Goal: Communication & Community: Share content

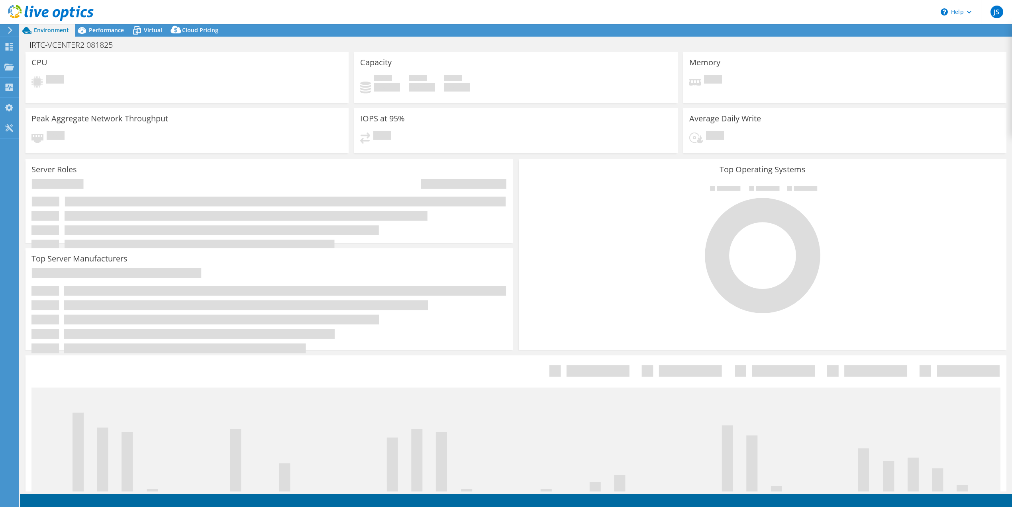
select select "USD"
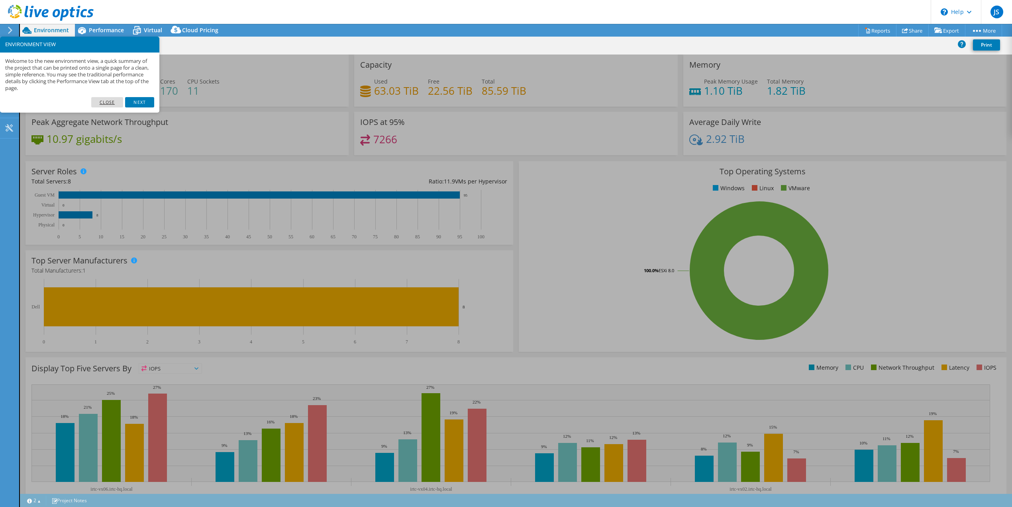
click at [110, 102] on link "Close" at bounding box center [107, 102] width 32 height 10
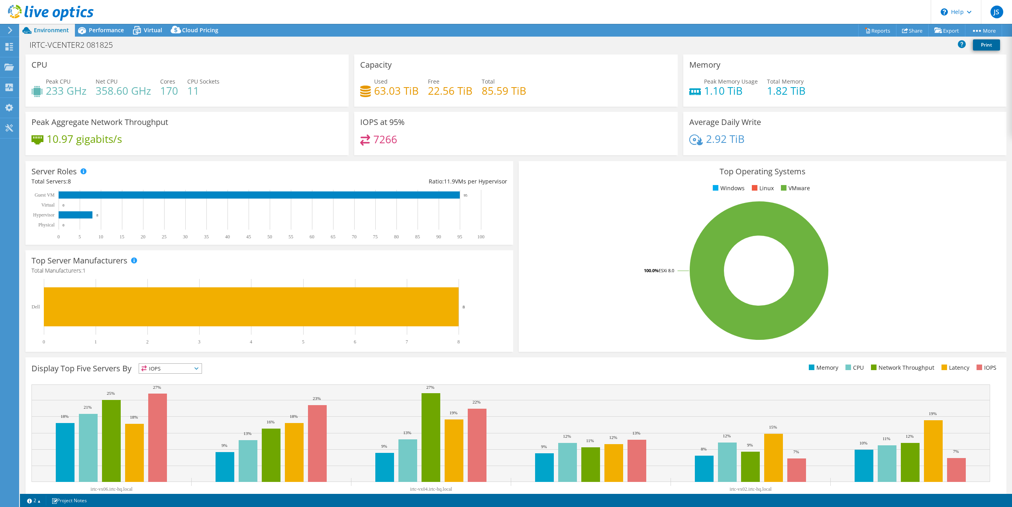
click at [992, 46] on link "Print" at bounding box center [986, 44] width 27 height 11
click at [989, 46] on link "Print" at bounding box center [986, 44] width 27 height 11
click at [869, 31] on link "Reports" at bounding box center [877, 30] width 38 height 12
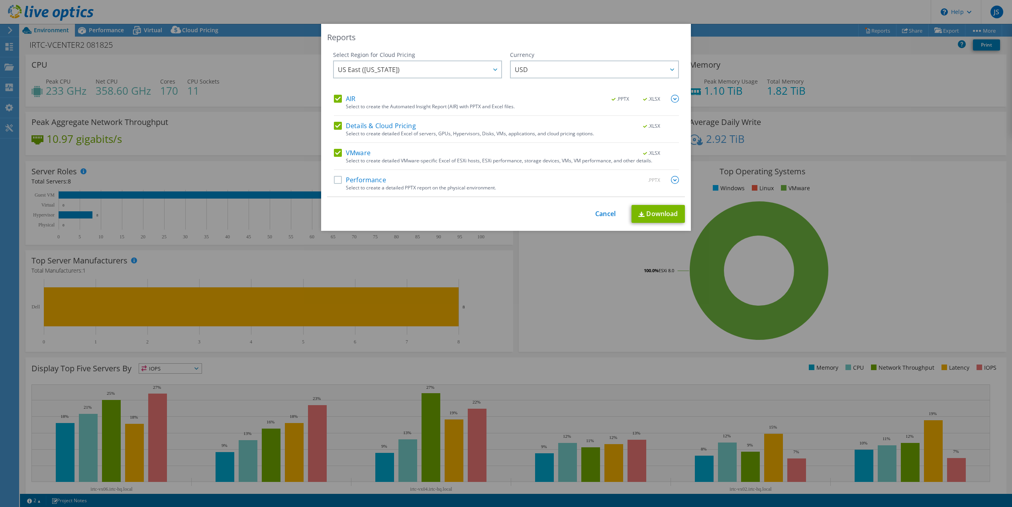
click at [335, 181] on label "Performance" at bounding box center [360, 180] width 52 height 8
click at [0, 0] on input "Performance" at bounding box center [0, 0] width 0 height 0
click at [650, 213] on link "Download" at bounding box center [657, 214] width 53 height 18
click at [251, 111] on div "Reports Select Region for Cloud Pricing Asia Pacific (Hong Kong) Asia Pacific (…" at bounding box center [506, 254] width 1012 height 460
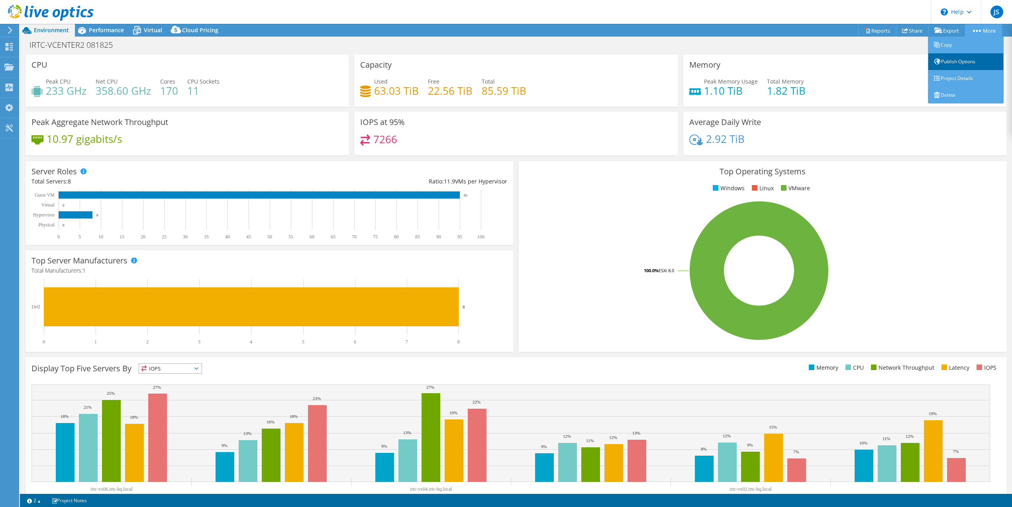
click at [952, 64] on link "Publish Options" at bounding box center [966, 61] width 76 height 17
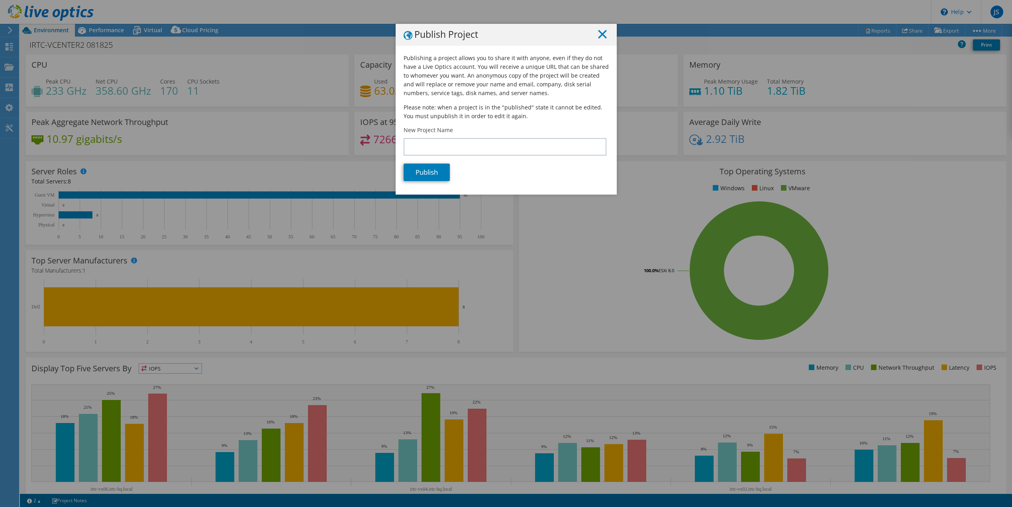
click at [599, 34] on line at bounding box center [602, 34] width 8 height 8
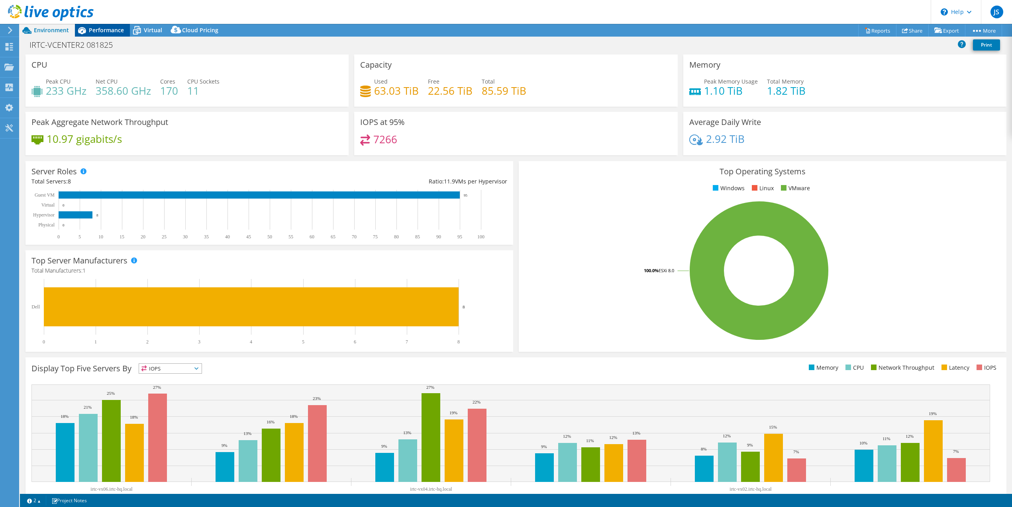
click at [113, 28] on span "Performance" at bounding box center [106, 30] width 35 height 8
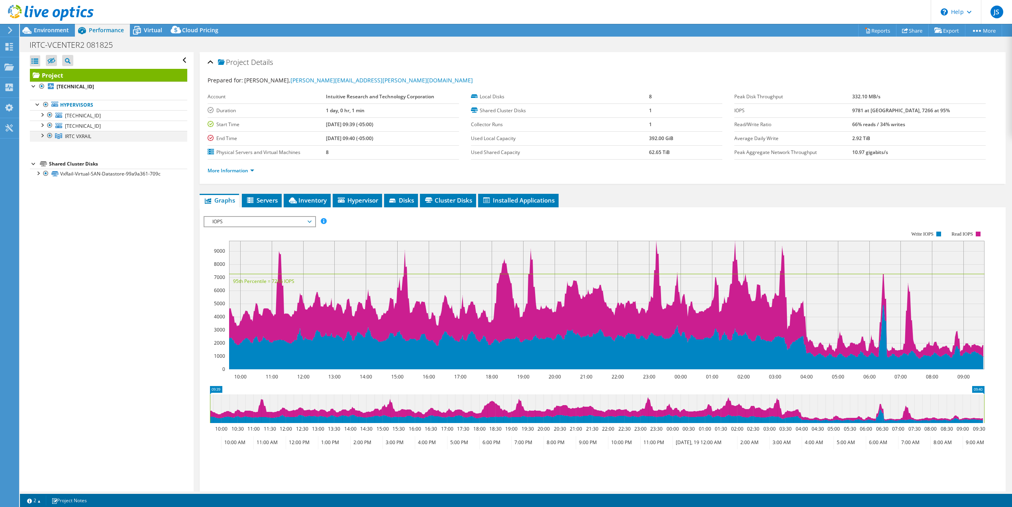
click at [43, 135] on div at bounding box center [42, 135] width 8 height 8
click at [45, 145] on div at bounding box center [46, 146] width 8 height 8
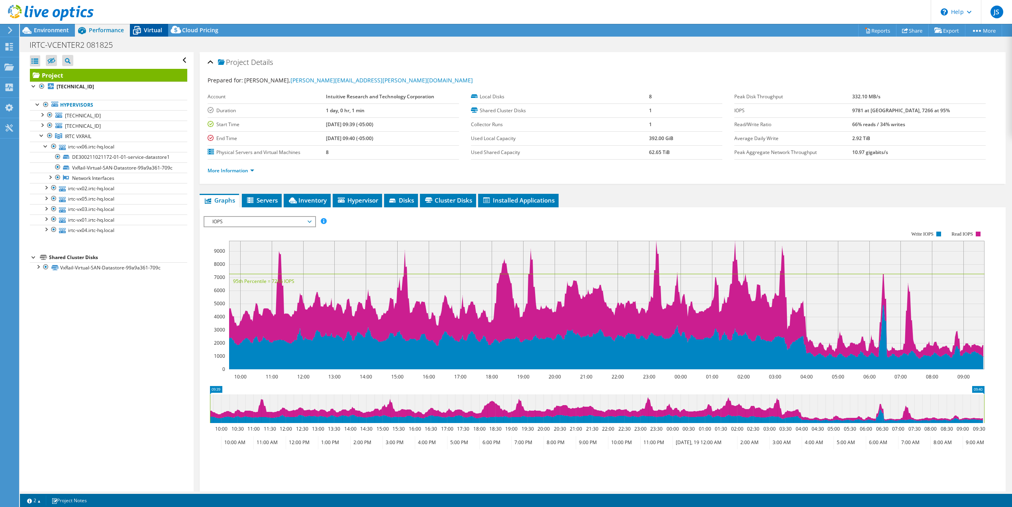
click at [149, 33] on span "Virtual" at bounding box center [153, 30] width 18 height 8
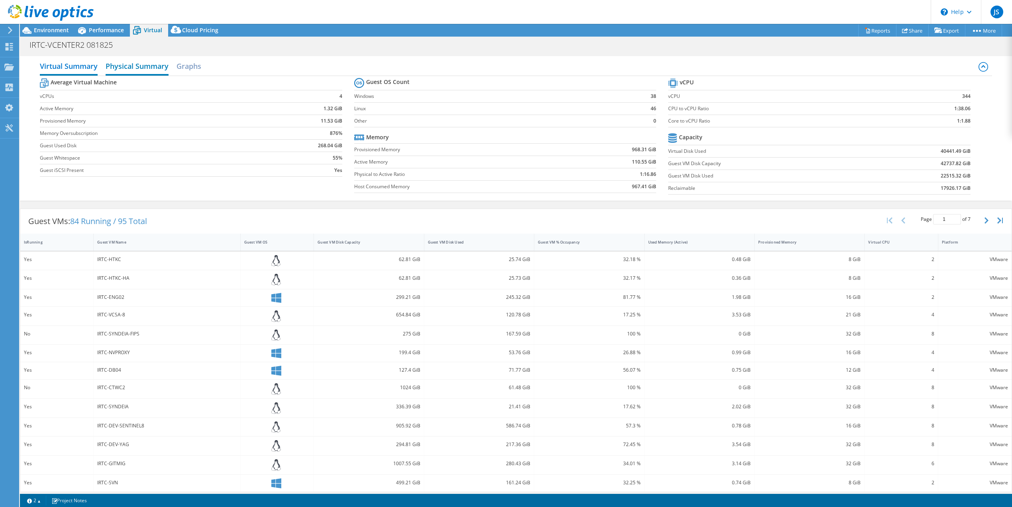
click at [153, 68] on h2 "Physical Summary" at bounding box center [137, 67] width 63 height 18
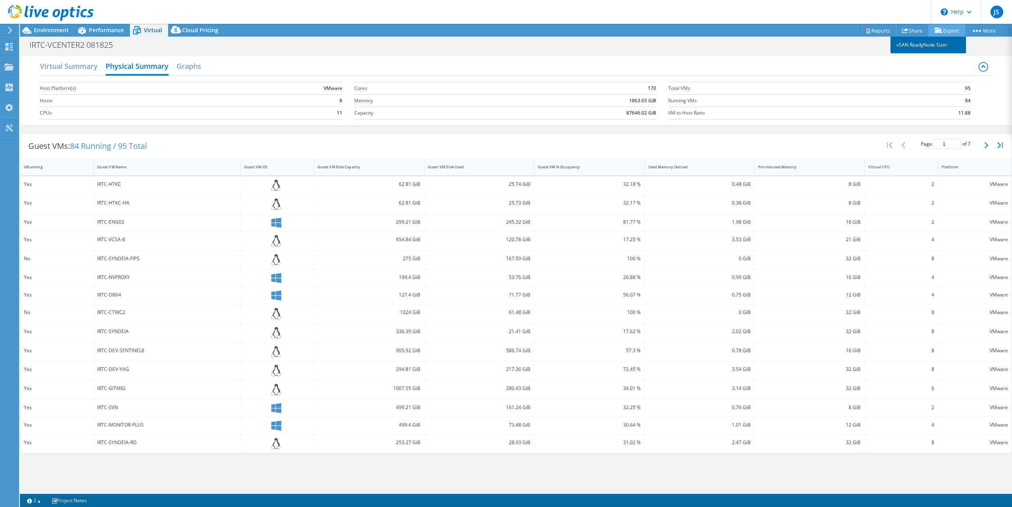
click at [937, 45] on link "vSAN ReadyNode Sizer" at bounding box center [928, 45] width 76 height 17
click at [196, 31] on span "Cloud Pricing" at bounding box center [200, 30] width 36 height 8
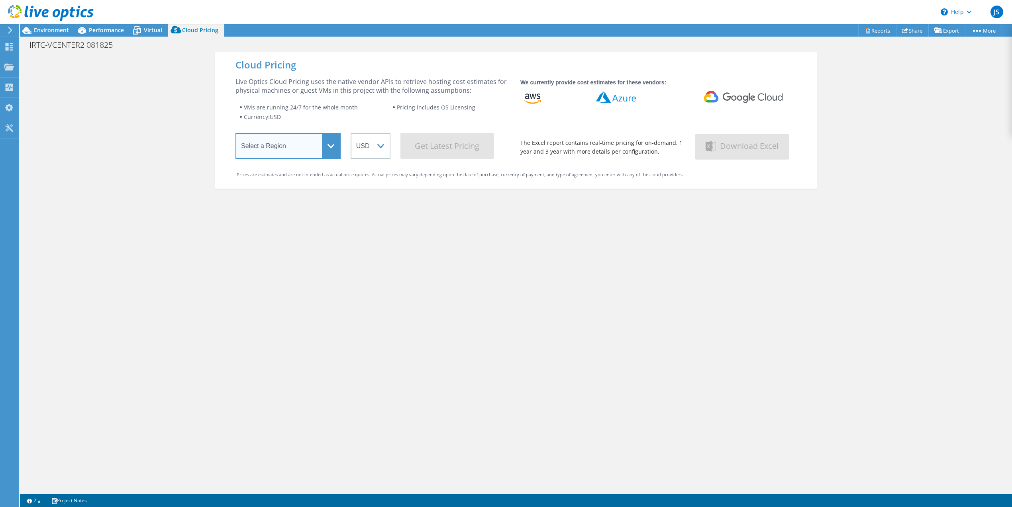
click at [333, 147] on select "Select a Region Asia Pacific (Hong Kong) Asia Pacific (Mumbai) Asia Pacific (Se…" at bounding box center [287, 146] width 105 height 26
select select "USEast"
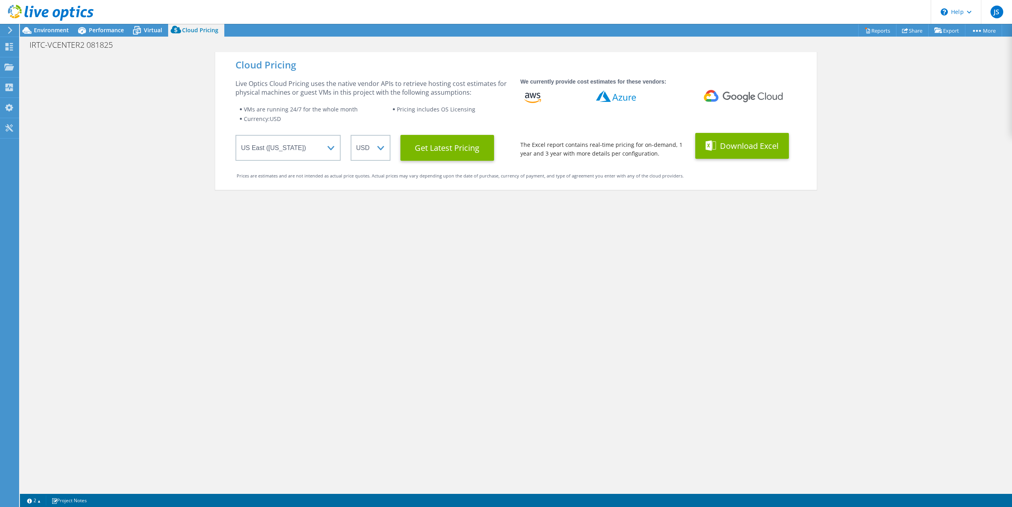
click at [738, 149] on button "Download Excel" at bounding box center [742, 146] width 94 height 26
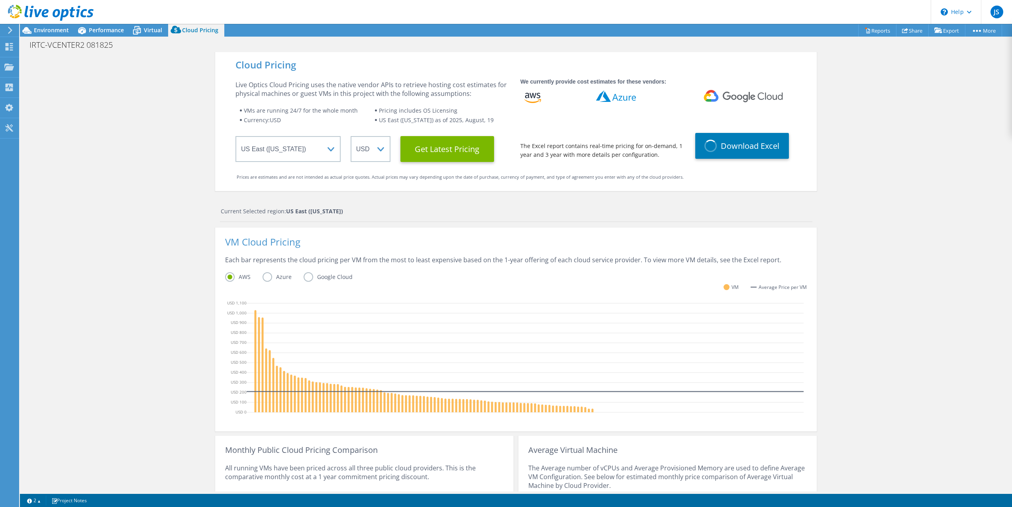
click at [264, 276] on label "Azure" at bounding box center [282, 277] width 41 height 10
click at [0, 0] on input "Azure" at bounding box center [0, 0] width 0 height 0
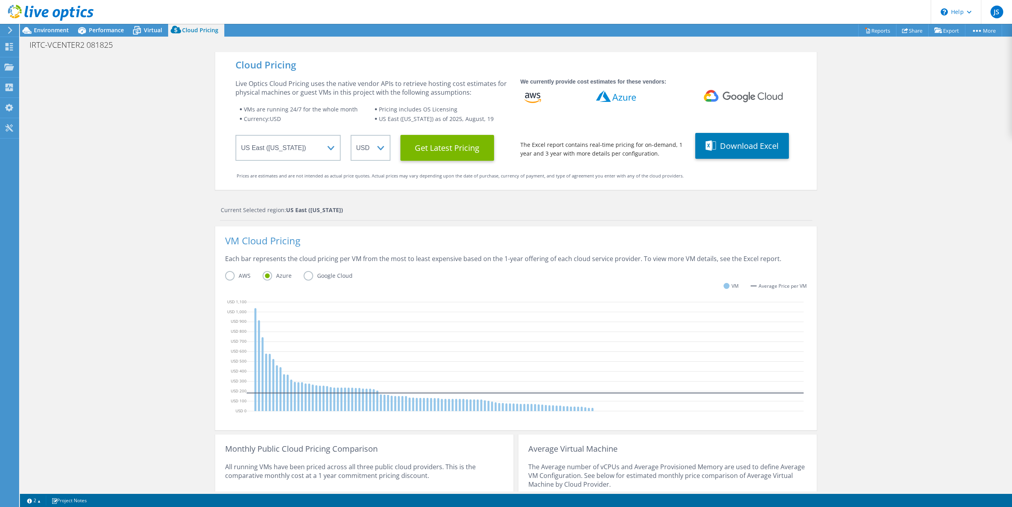
click at [53, 25] on div at bounding box center [47, 13] width 94 height 27
click at [53, 28] on span "Environment" at bounding box center [51, 30] width 35 height 8
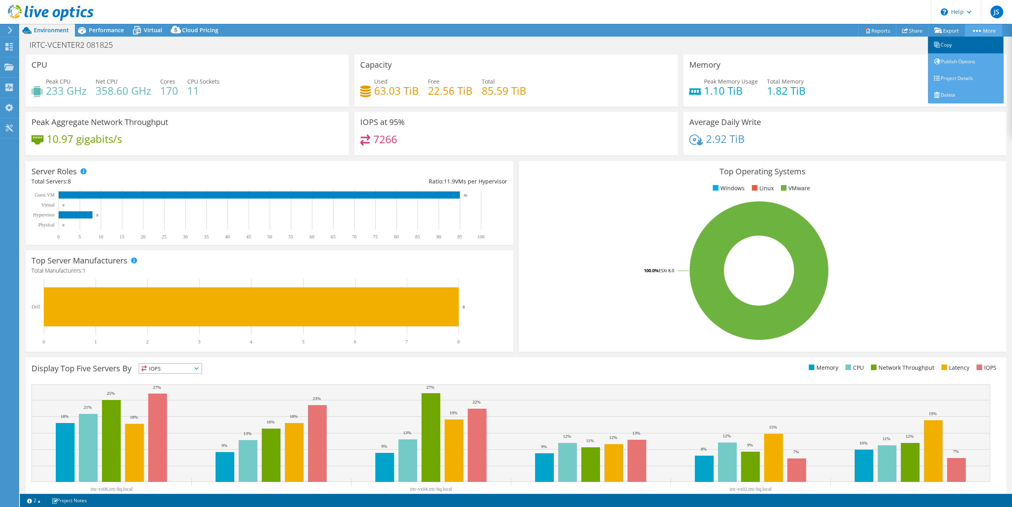
click at [948, 48] on link "Copy" at bounding box center [966, 45] width 76 height 17
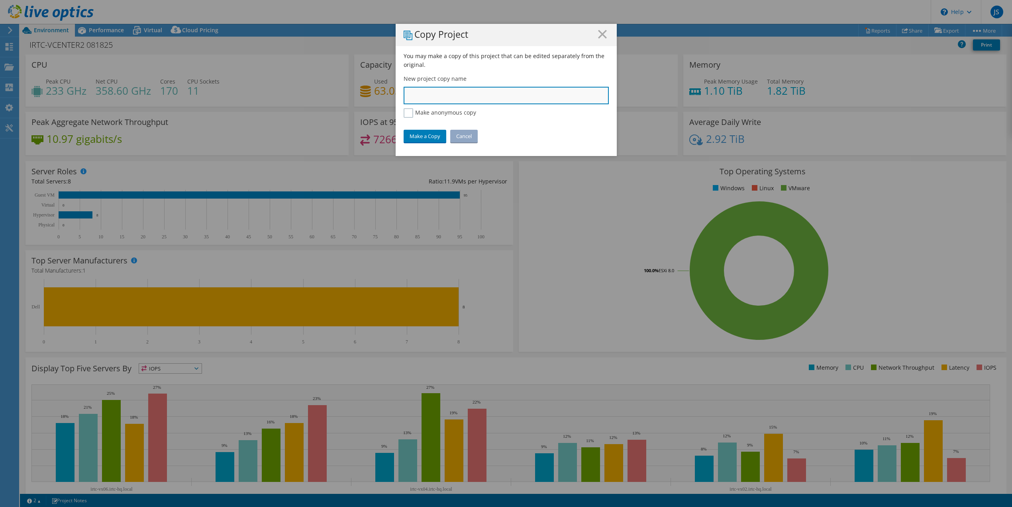
click at [422, 98] on input "text" at bounding box center [505, 96] width 205 height 18
type input "I"
type input "VxRAIL [DATE]"
click at [427, 136] on link "Make a Copy" at bounding box center [424, 136] width 43 height 13
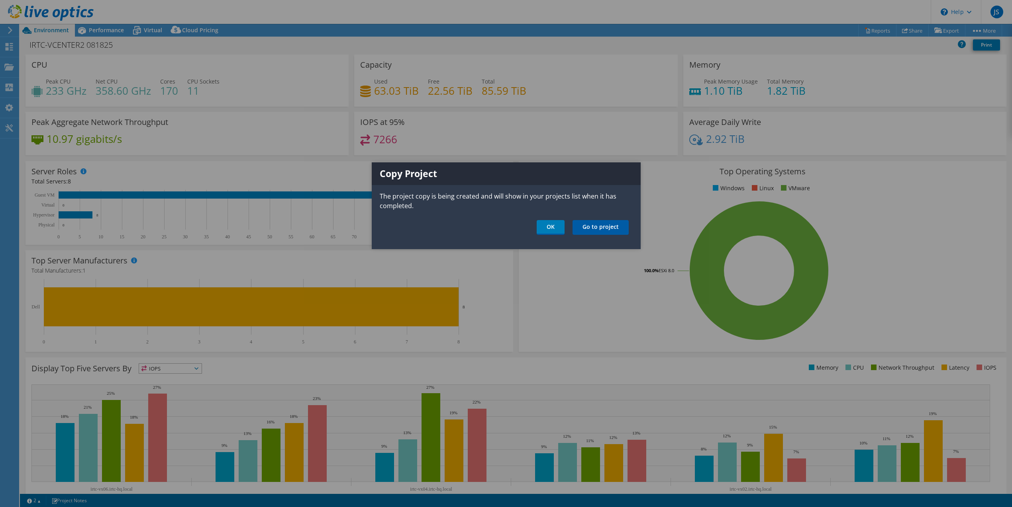
click at [600, 226] on link "Go to project" at bounding box center [600, 227] width 56 height 15
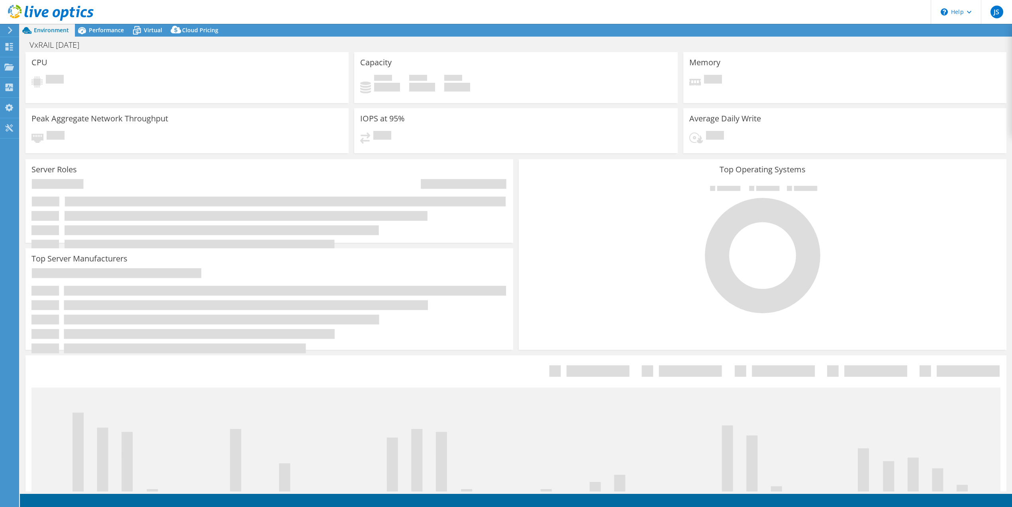
select select "USD"
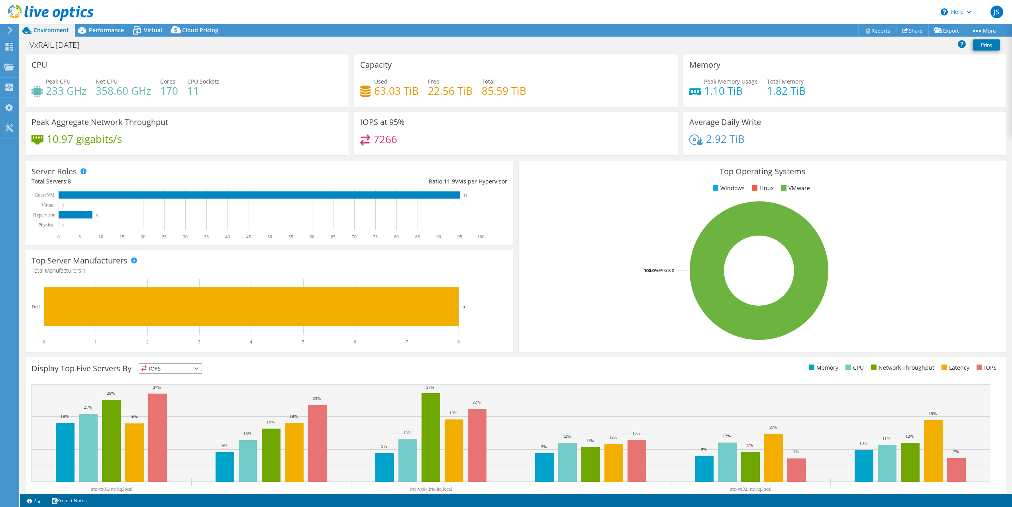
click at [8, 29] on icon at bounding box center [10, 30] width 6 height 7
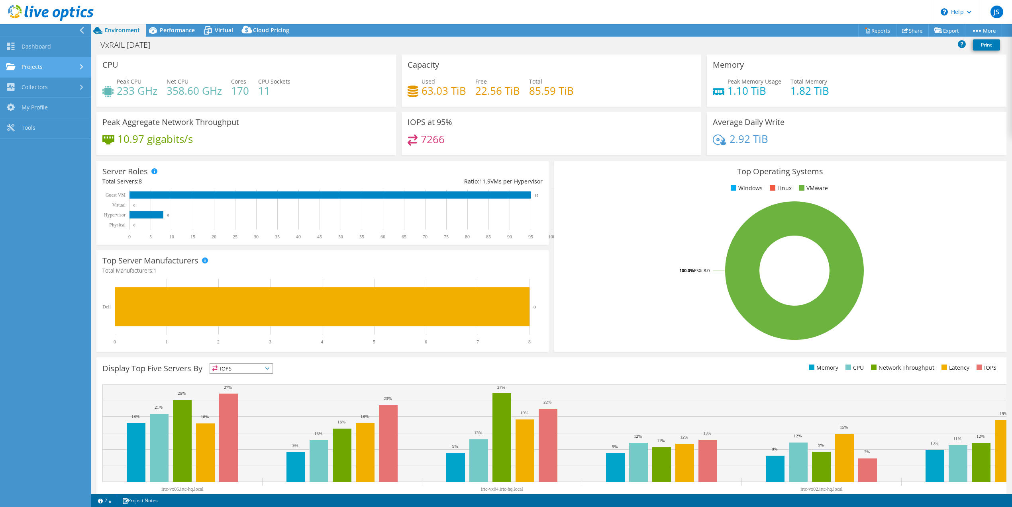
click at [27, 66] on link "Projects" at bounding box center [45, 67] width 91 height 20
click at [36, 84] on link "Search Projects" at bounding box center [45, 88] width 91 height 20
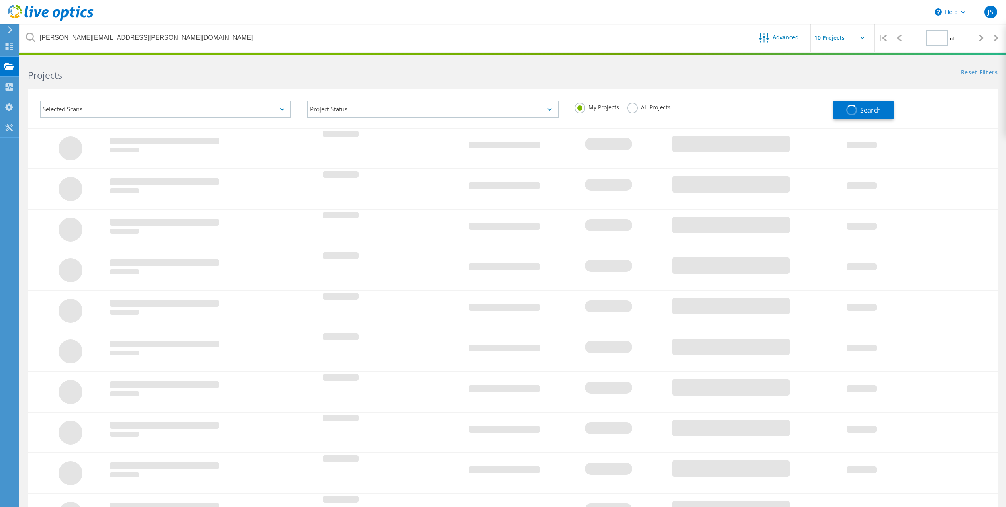
type input "1"
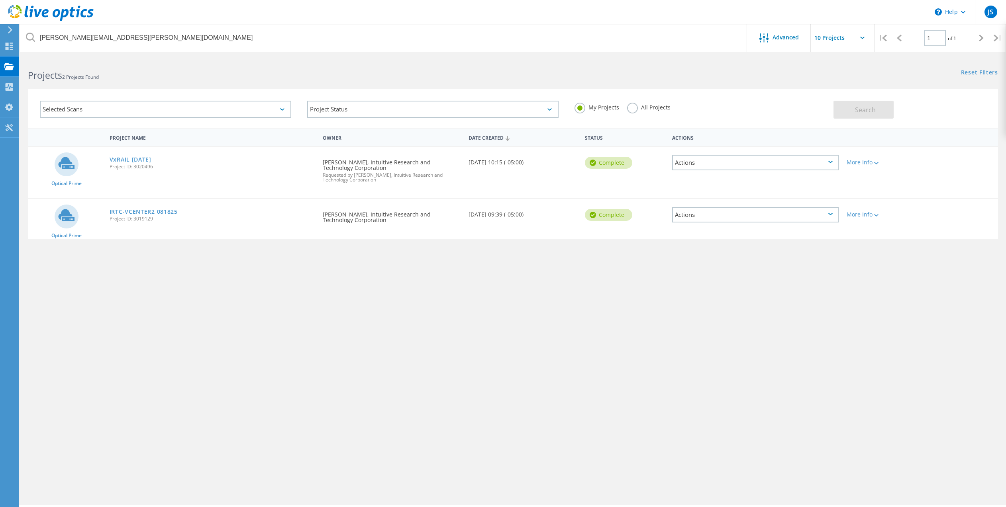
click at [831, 161] on icon at bounding box center [830, 162] width 4 height 2
click at [727, 115] on div "My Projects All Projects" at bounding box center [699, 107] width 267 height 29
click at [159, 212] on link "IRTC-VCENTER2 081825" at bounding box center [144, 212] width 68 height 6
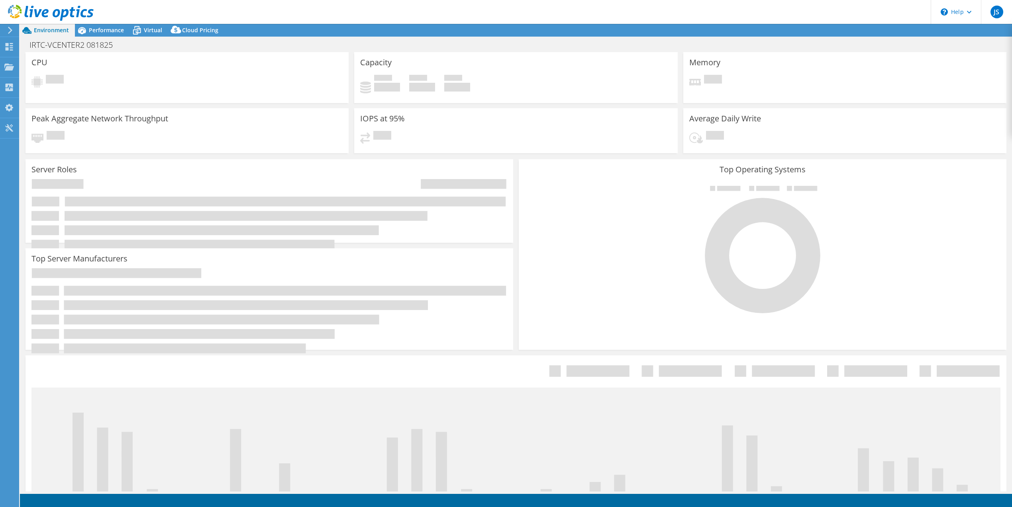
select select "USD"
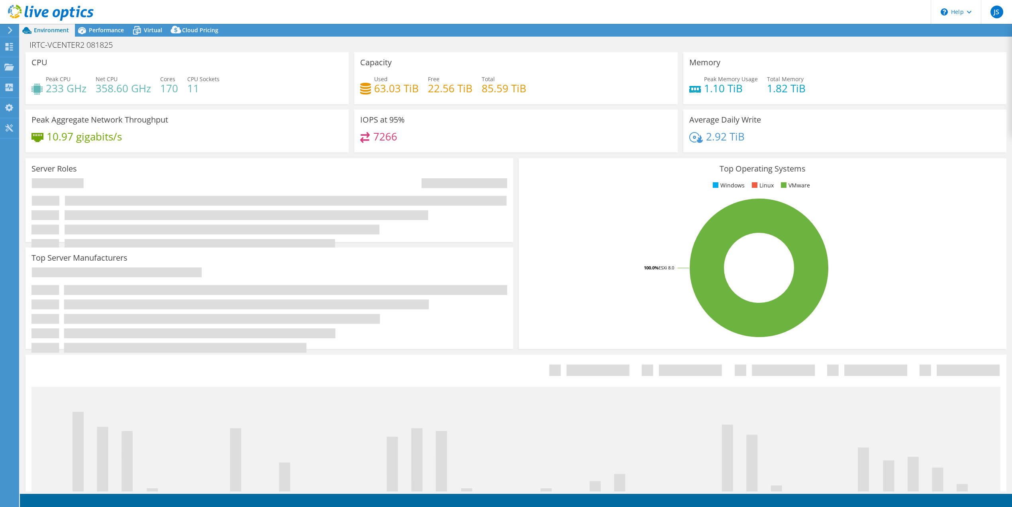
select select "USEast"
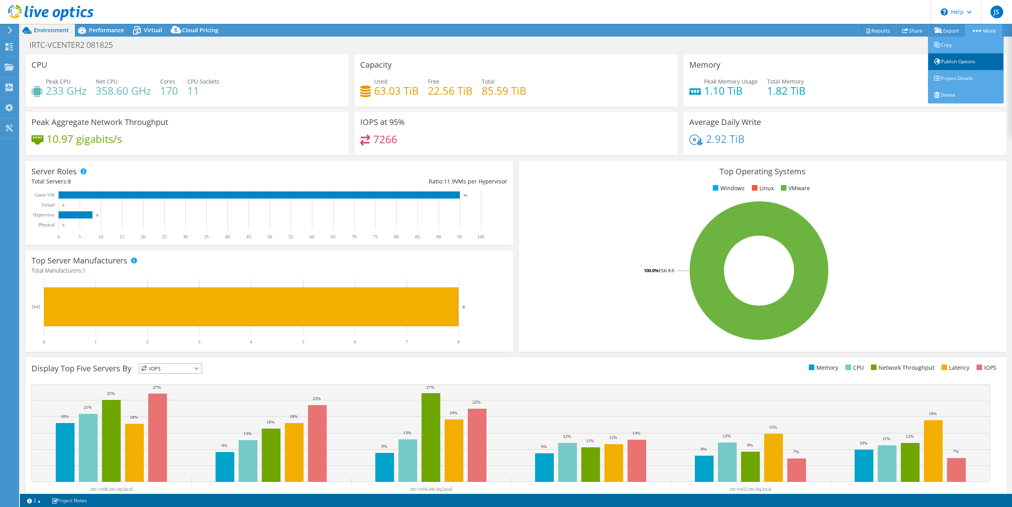
click at [963, 60] on link "Publish Options" at bounding box center [966, 61] width 76 height 17
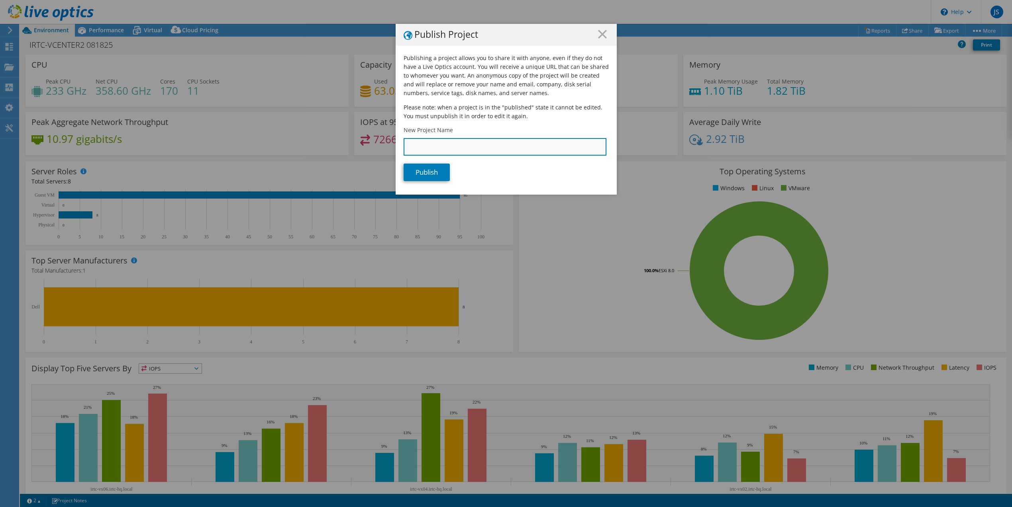
click at [417, 145] on input "New Project Name" at bounding box center [504, 147] width 203 height 18
type input "A"
type input "Intuitive_VxRail_anonomized"
click at [429, 172] on link "Publish" at bounding box center [426, 173] width 46 height 18
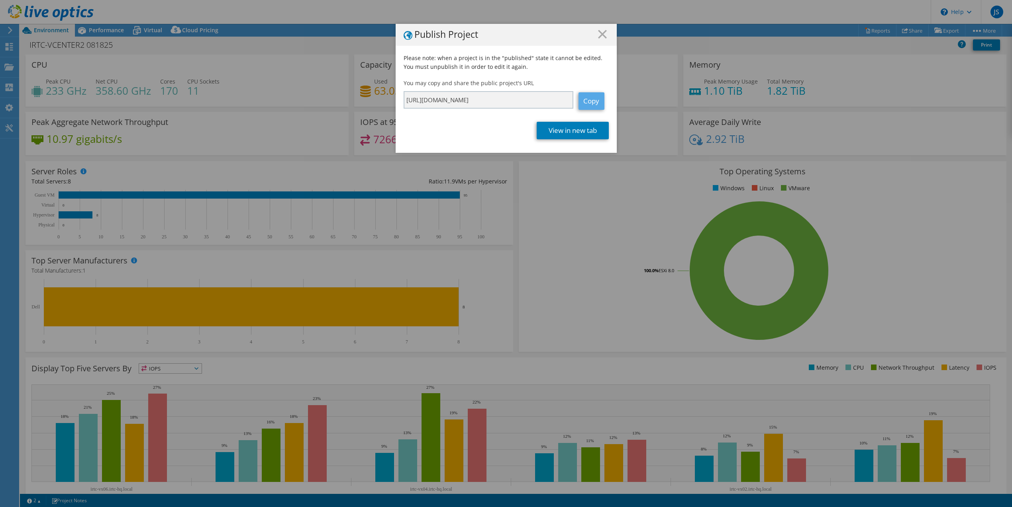
click at [585, 102] on link "Copy" at bounding box center [591, 101] width 26 height 18
click at [571, 131] on link "View in new tab" at bounding box center [572, 131] width 72 height 18
click at [600, 34] on icon at bounding box center [602, 34] width 9 height 9
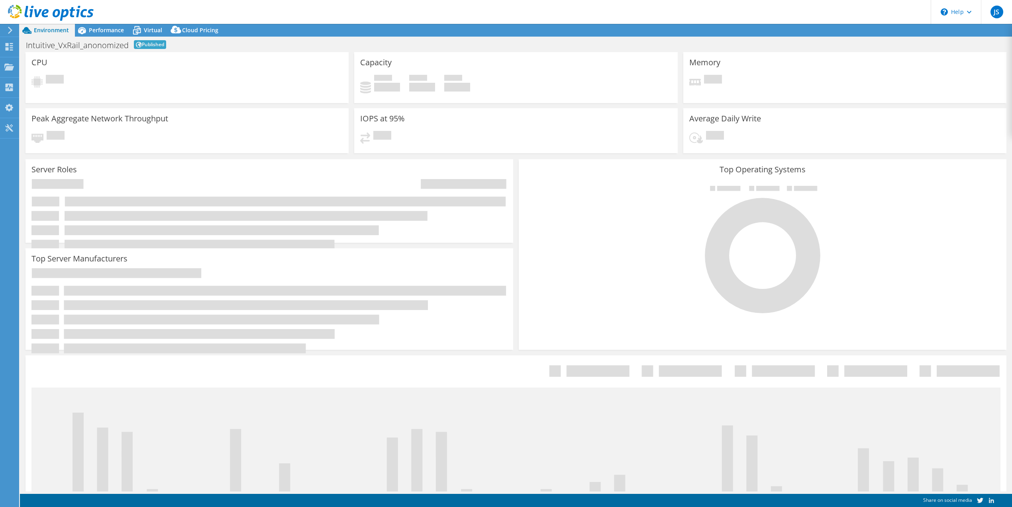
select select "USD"
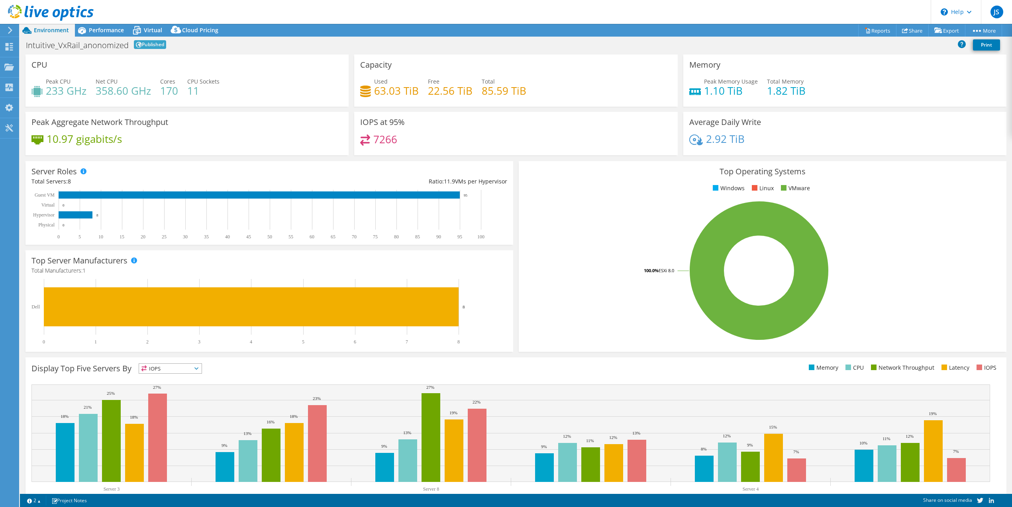
click at [9, 31] on icon at bounding box center [10, 30] width 6 height 7
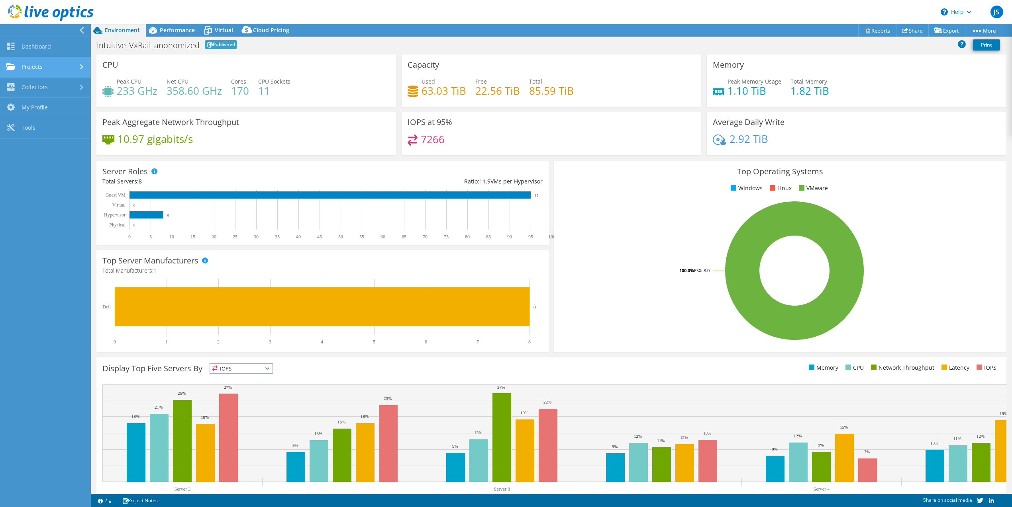
click at [21, 71] on link "Projects" at bounding box center [45, 67] width 91 height 20
click at [37, 85] on link "Search Projects" at bounding box center [45, 88] width 91 height 20
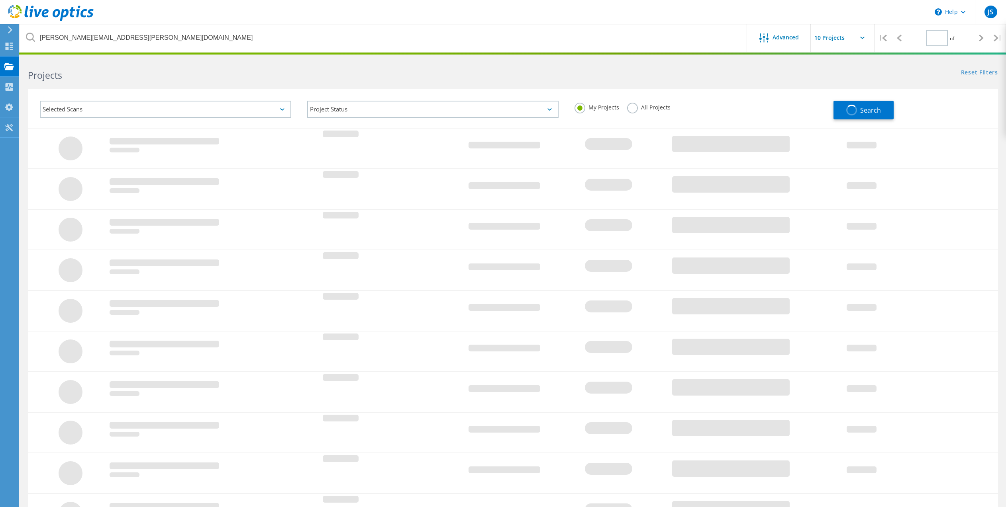
type input "1"
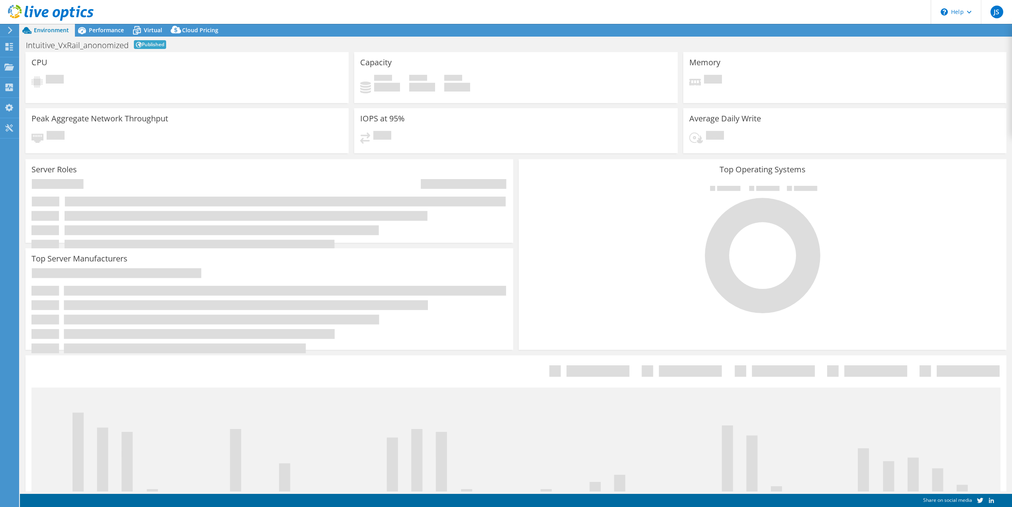
select select "USD"
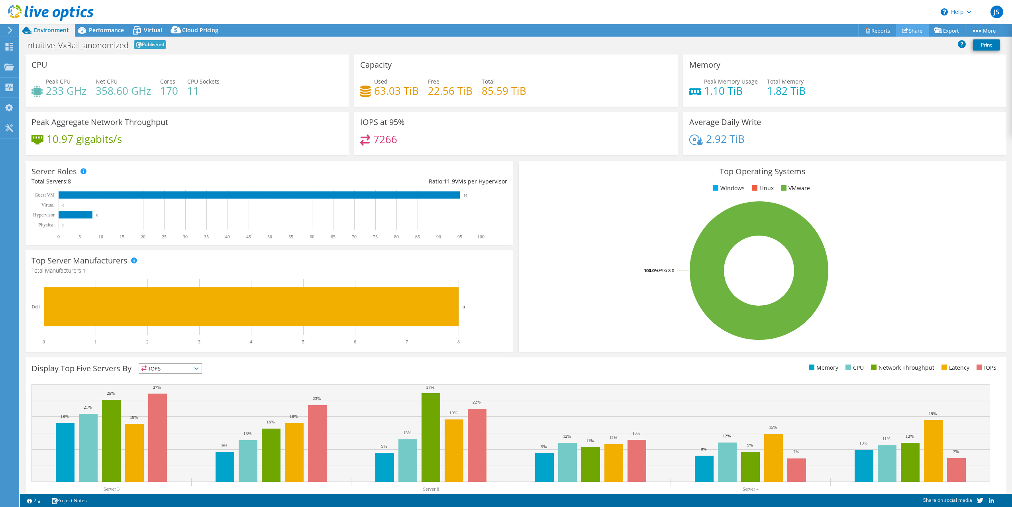
click at [908, 31] on link "Share" at bounding box center [912, 30] width 33 height 12
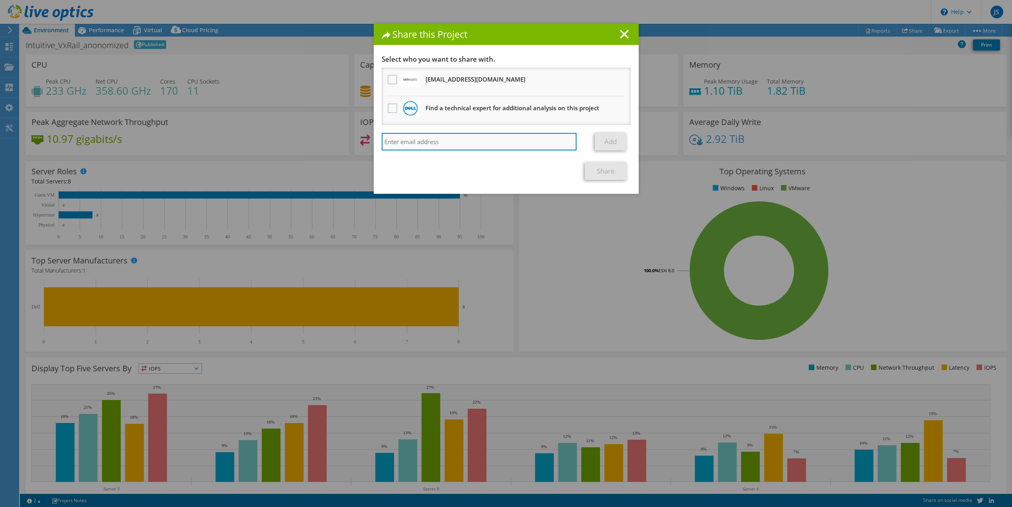
click at [412, 140] on input "search" at bounding box center [479, 142] width 195 height 18
paste input "[EMAIL_ADDRESS][PERSON_NAME][DOMAIN_NAME]"
type input "[EMAIL_ADDRESS][PERSON_NAME][DOMAIN_NAME]"
click at [608, 141] on link "Add" at bounding box center [610, 142] width 31 height 18
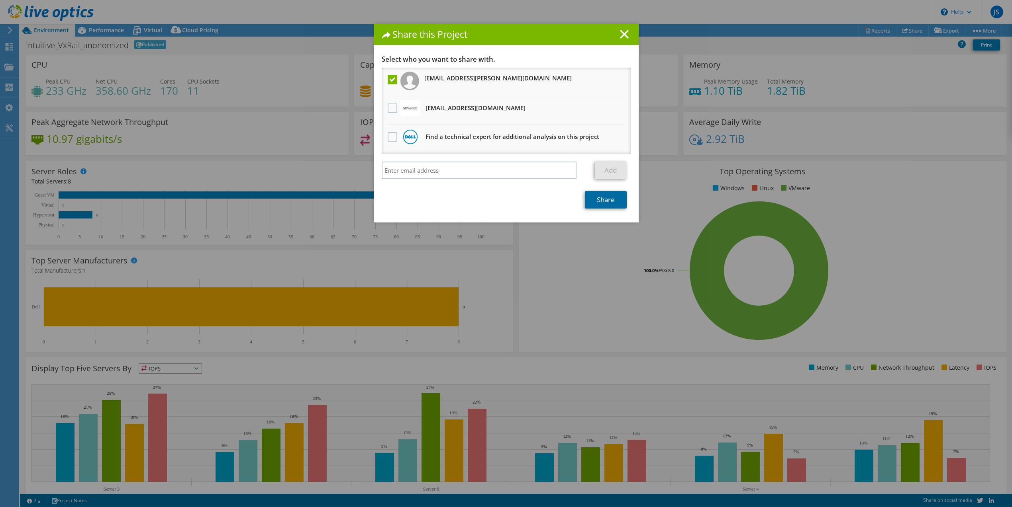
click at [605, 202] on link "Share" at bounding box center [606, 200] width 42 height 18
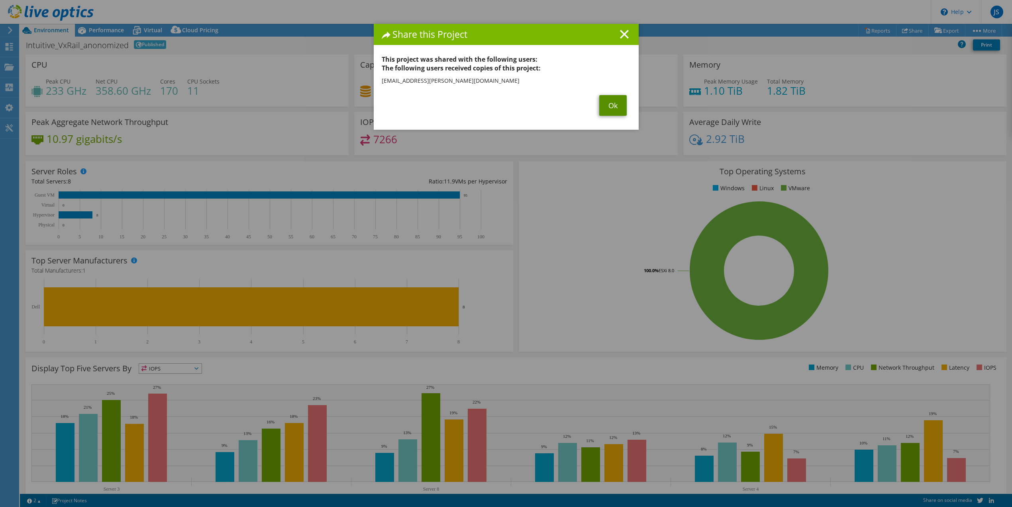
click at [609, 107] on link "Ok" at bounding box center [612, 105] width 27 height 21
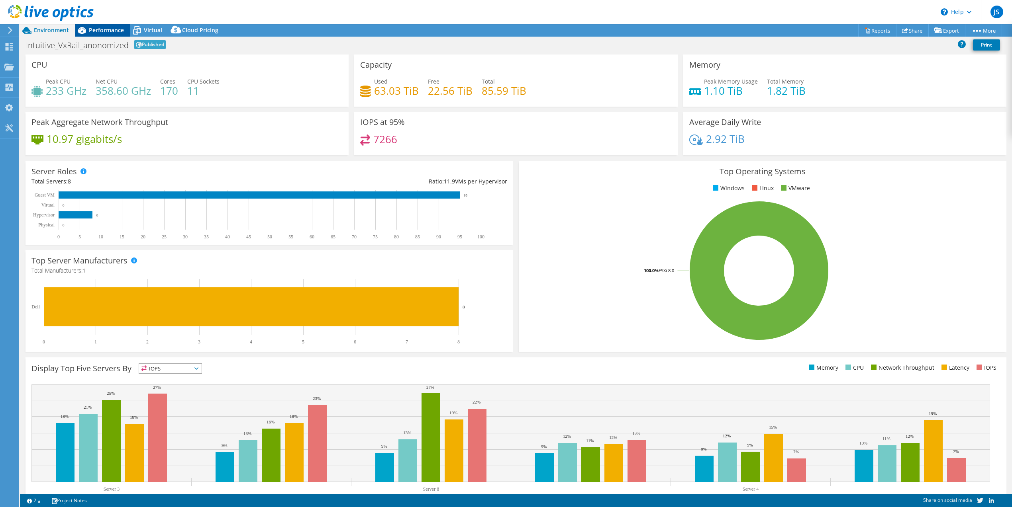
click at [114, 29] on span "Performance" at bounding box center [106, 30] width 35 height 8
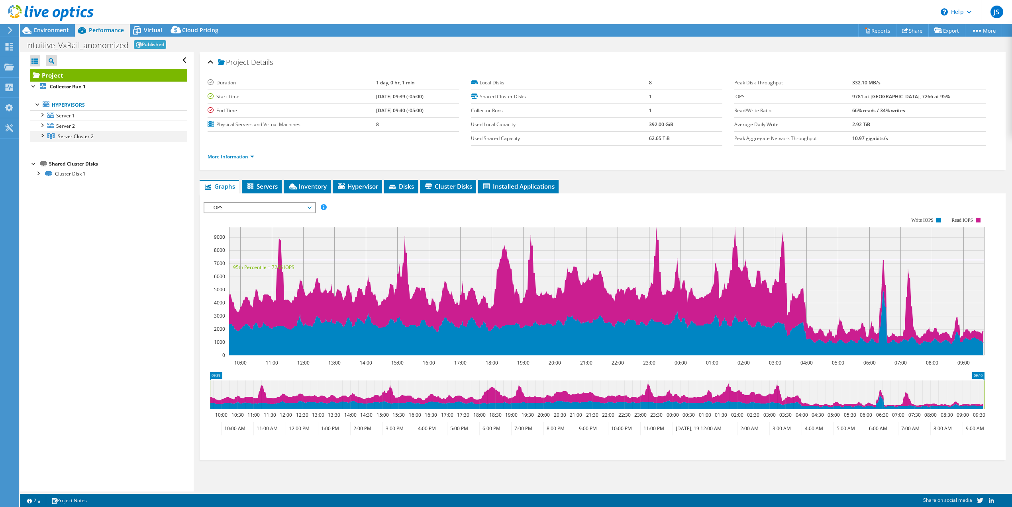
click at [43, 136] on div at bounding box center [42, 135] width 8 height 8
click at [68, 145] on link "Server 3" at bounding box center [108, 147] width 157 height 10
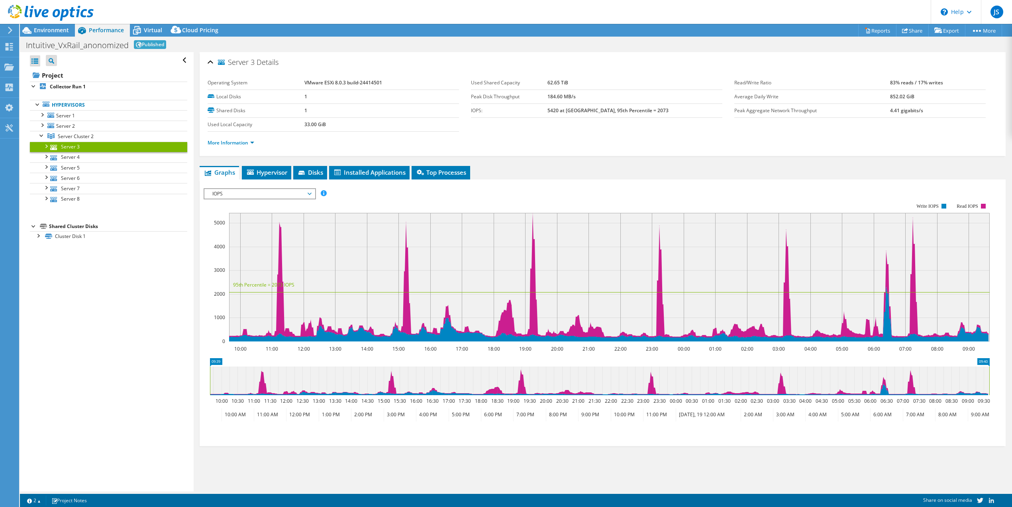
click at [46, 147] on div at bounding box center [46, 146] width 8 height 8
click at [58, 29] on span "Environment" at bounding box center [51, 30] width 35 height 8
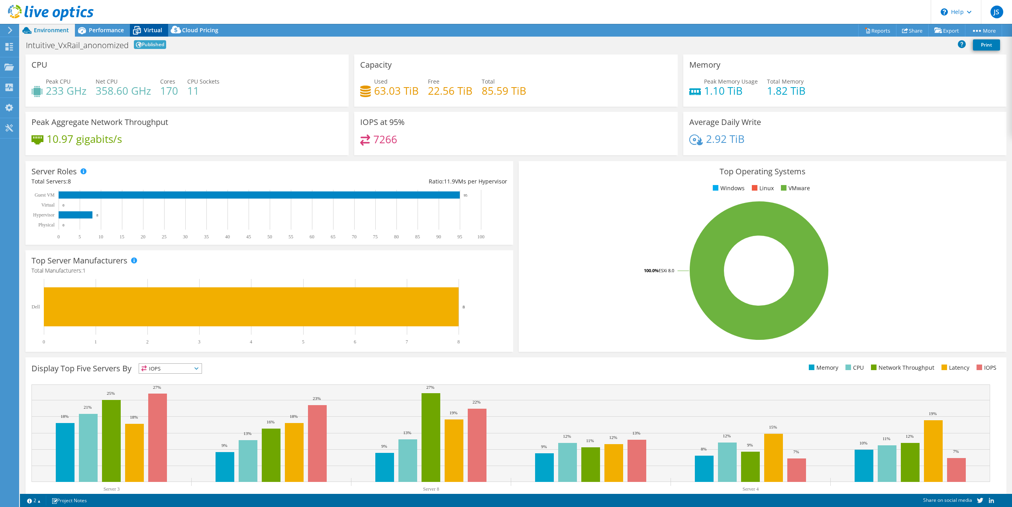
click at [149, 29] on span "Virtual" at bounding box center [153, 30] width 18 height 8
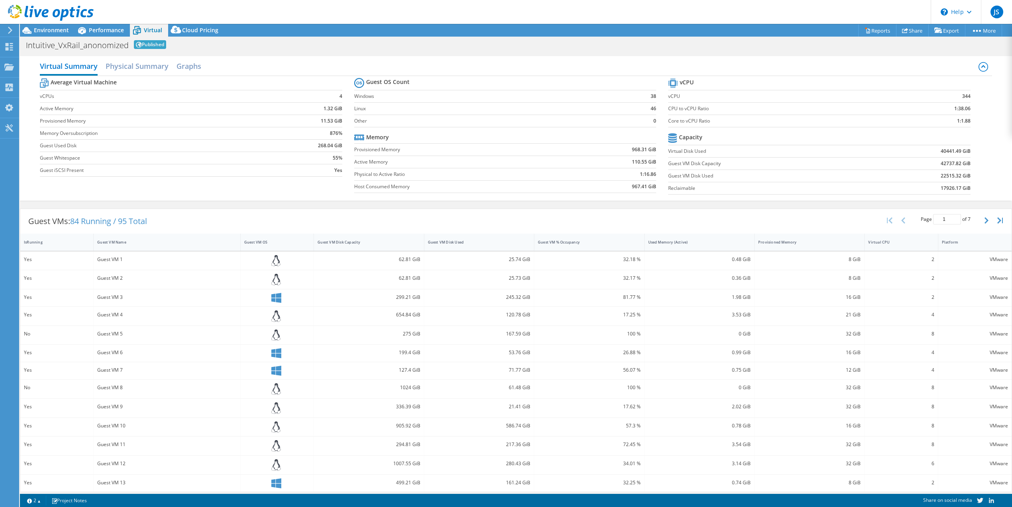
scroll to position [2, 0]
click at [908, 32] on link "Share" at bounding box center [912, 30] width 33 height 12
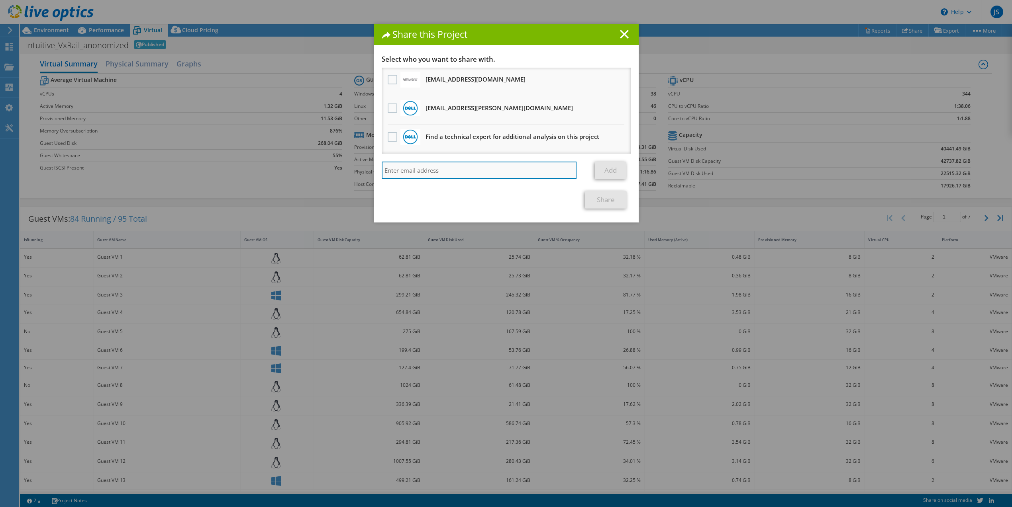
click at [401, 174] on input "search" at bounding box center [479, 171] width 195 height 18
drag, startPoint x: 405, startPoint y: 168, endPoint x: 372, endPoint y: 171, distance: 33.6
click at [374, 171] on div "Link other users to this project Changes can be overwritten by users with acces…" at bounding box center [506, 139] width 265 height 168
paste input "p@cdwg.com"
type input "donp@cdwg.com"
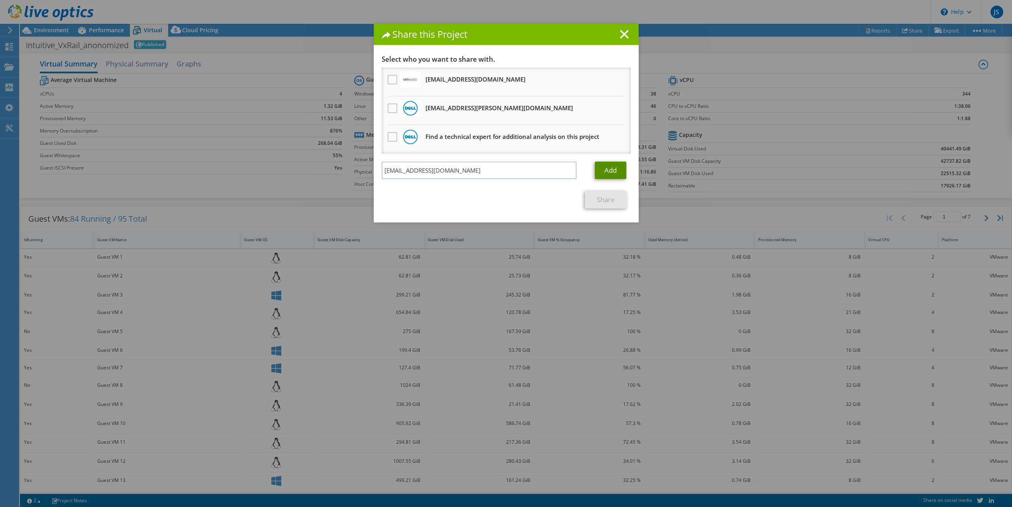
click at [611, 170] on link "Add" at bounding box center [610, 171] width 31 height 18
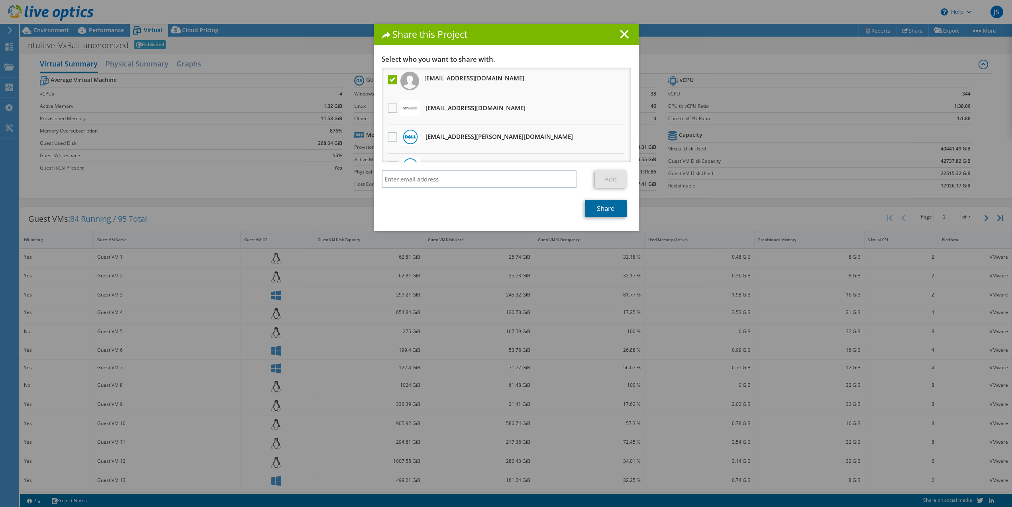
click at [611, 210] on link "Share" at bounding box center [606, 209] width 42 height 18
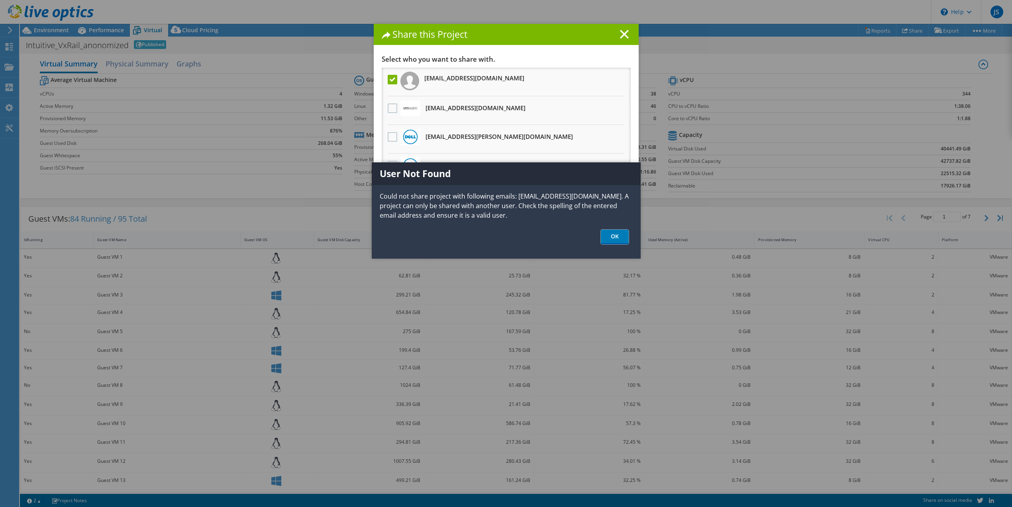
click at [617, 239] on link "OK" at bounding box center [615, 237] width 28 height 15
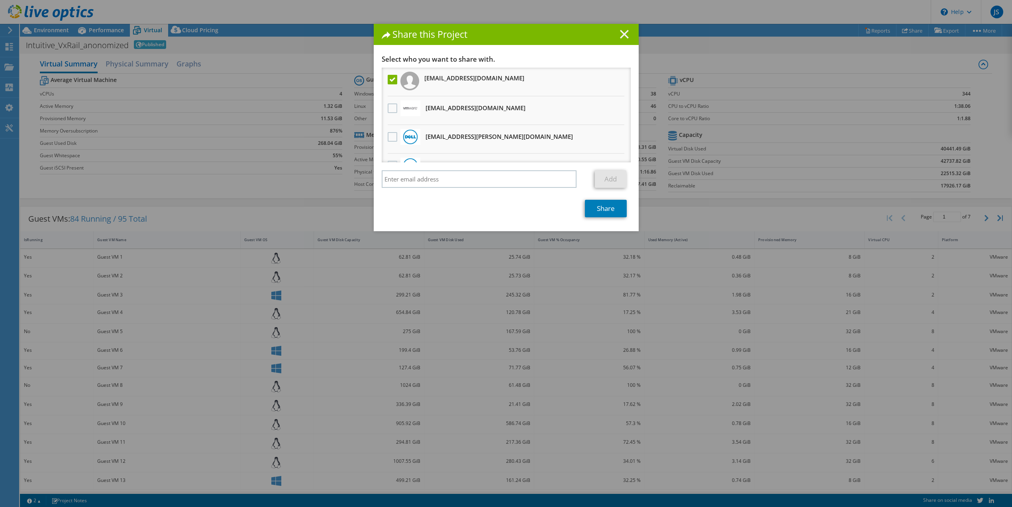
click at [620, 36] on line at bounding box center [624, 34] width 8 height 8
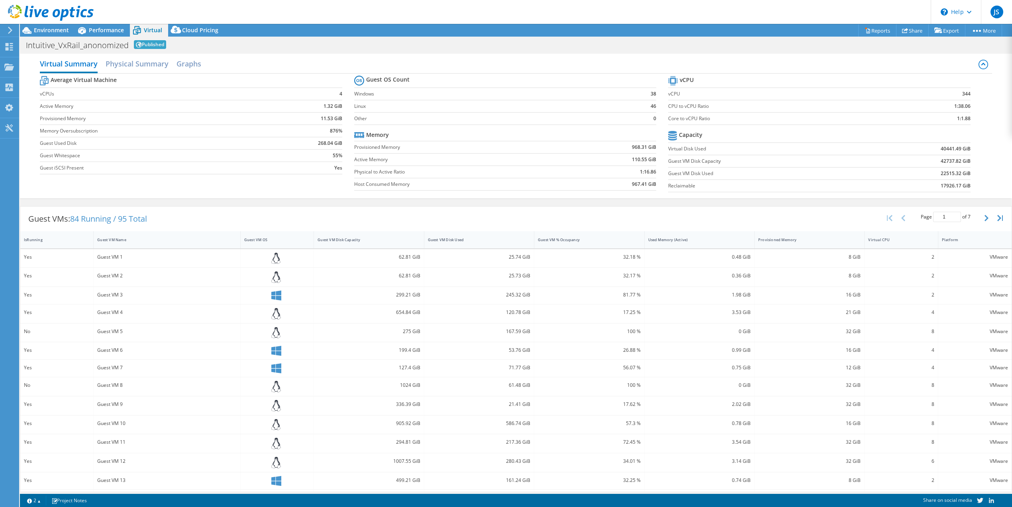
click at [11, 29] on use at bounding box center [10, 30] width 4 height 7
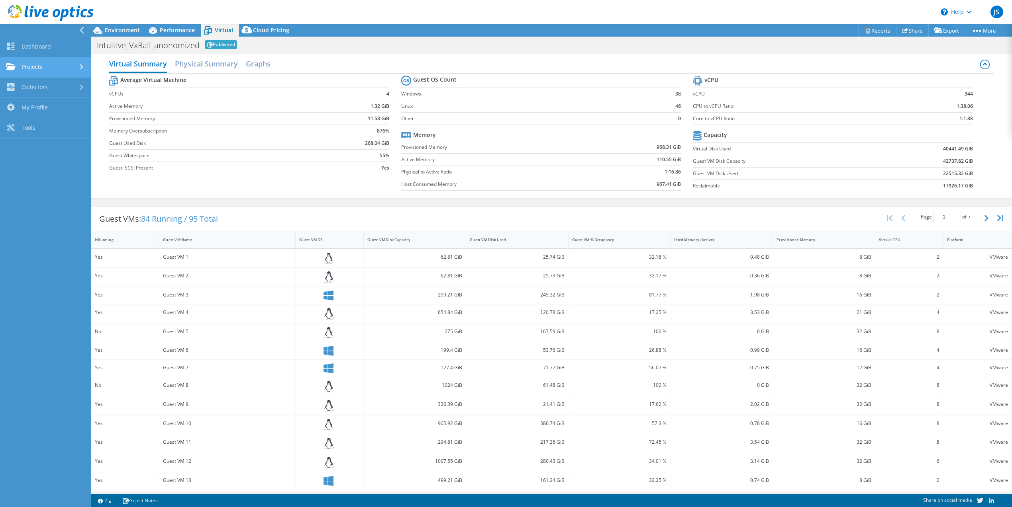
click at [32, 68] on link "Projects" at bounding box center [45, 67] width 91 height 20
click at [40, 86] on link "Search Projects" at bounding box center [45, 88] width 91 height 20
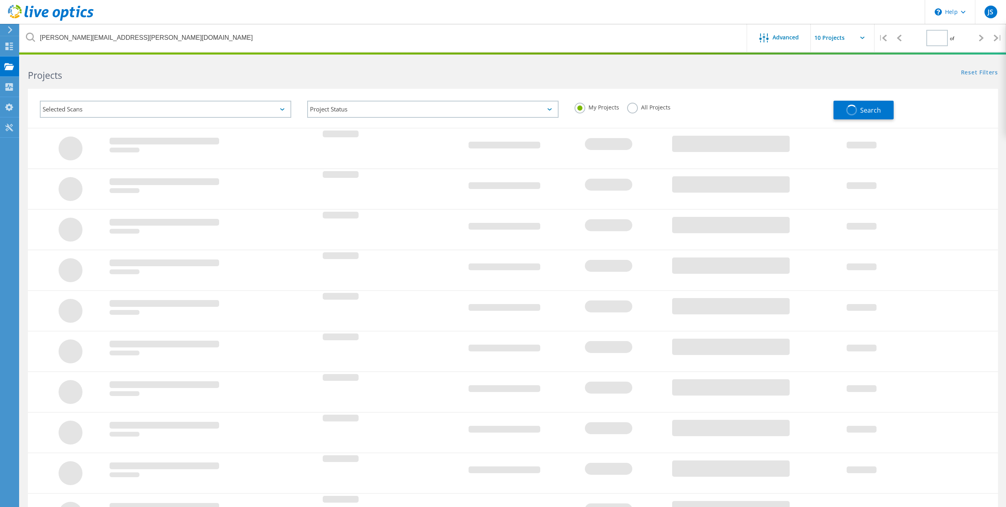
type input "1"
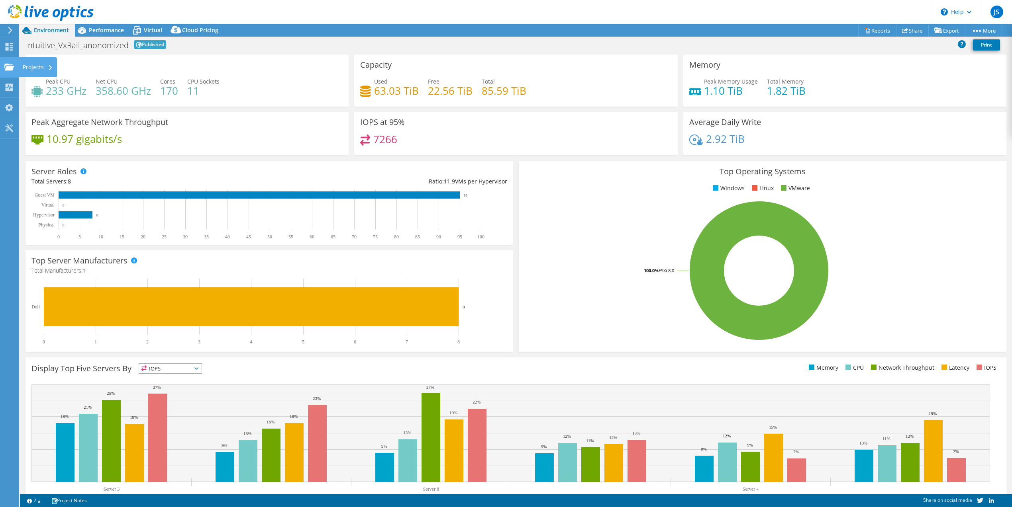
click at [10, 66] on icon at bounding box center [9, 67] width 10 height 8
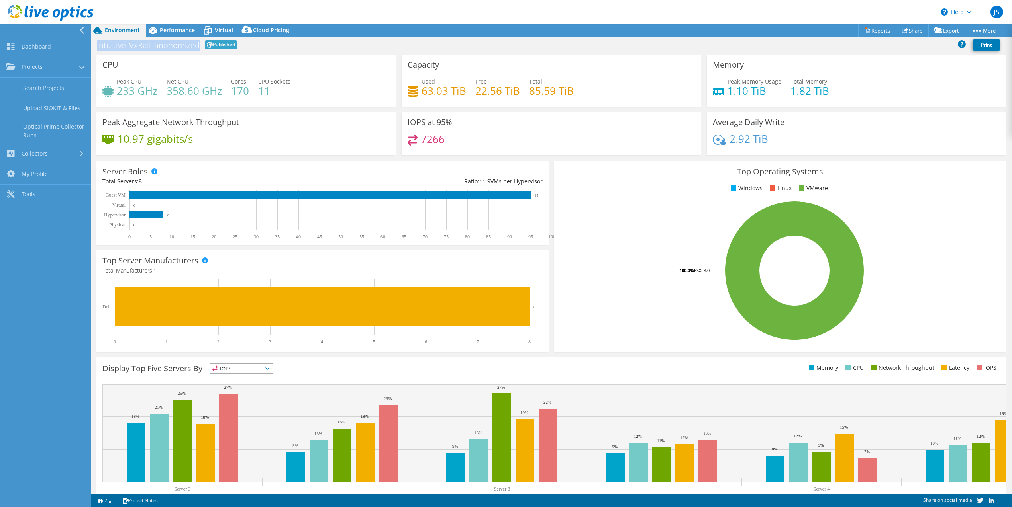
drag, startPoint x: 196, startPoint y: 45, endPoint x: 97, endPoint y: 45, distance: 99.6
click at [97, 45] on h1 "Intuitive_VxRail_anonomized" at bounding box center [148, 45] width 103 height 8
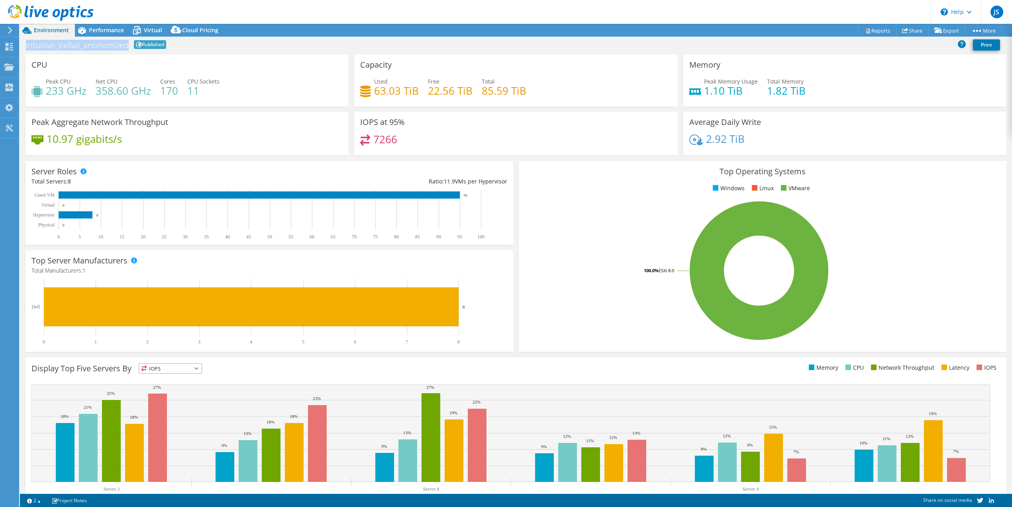
copy h1 "Intuitive_VxRail_anonomized"
click at [37, 67] on div "Projects" at bounding box center [38, 67] width 38 height 20
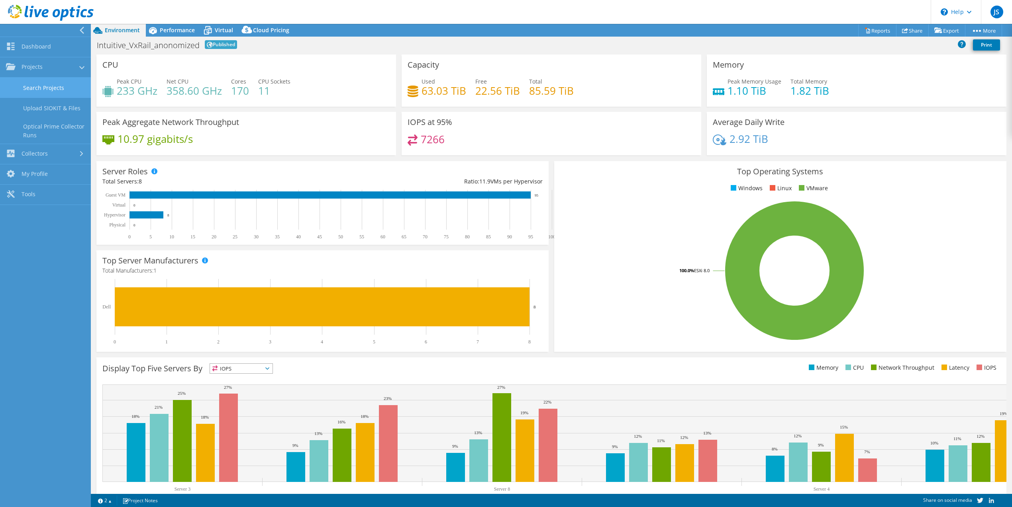
click at [56, 88] on link "Search Projects" at bounding box center [45, 88] width 91 height 20
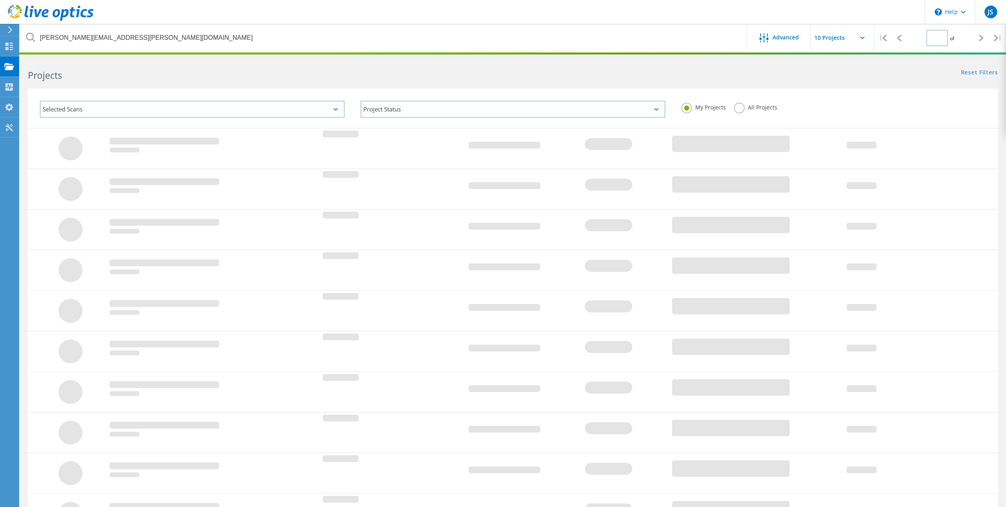
type input "1"
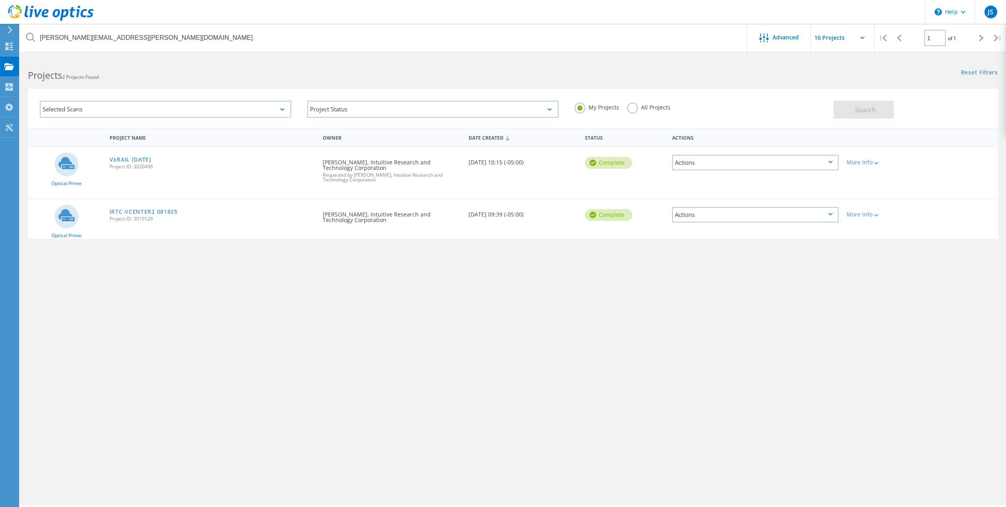
click at [632, 107] on label "All Projects" at bounding box center [648, 107] width 43 height 8
click at [0, 0] on input "All Projects" at bounding box center [0, 0] width 0 height 0
click at [849, 106] on button "Search" at bounding box center [863, 110] width 60 height 18
click at [861, 35] on input "text" at bounding box center [850, 38] width 80 height 28
click at [10, 29] on icon at bounding box center [10, 29] width 6 height 7
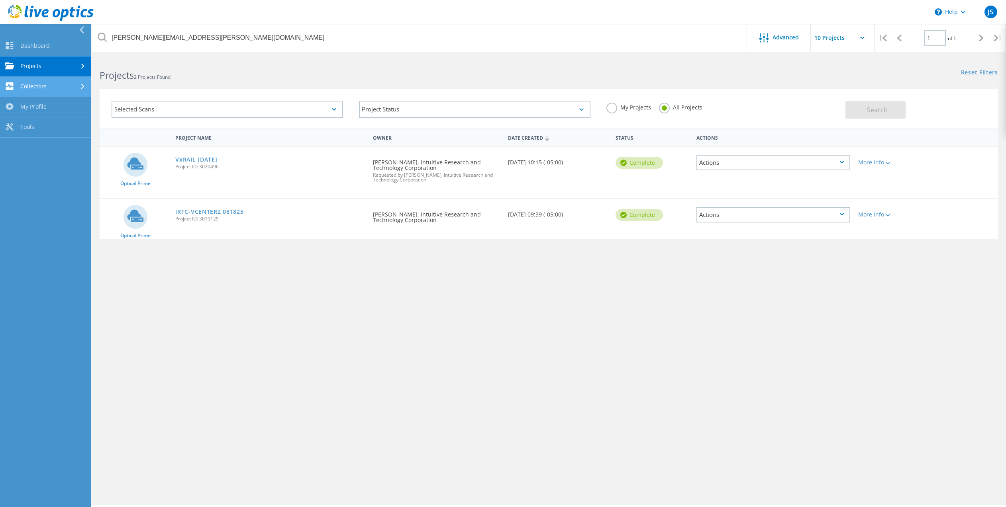
click at [34, 90] on link "Collectors" at bounding box center [45, 87] width 91 height 20
click at [34, 127] on link "Dossier" at bounding box center [45, 127] width 91 height 20
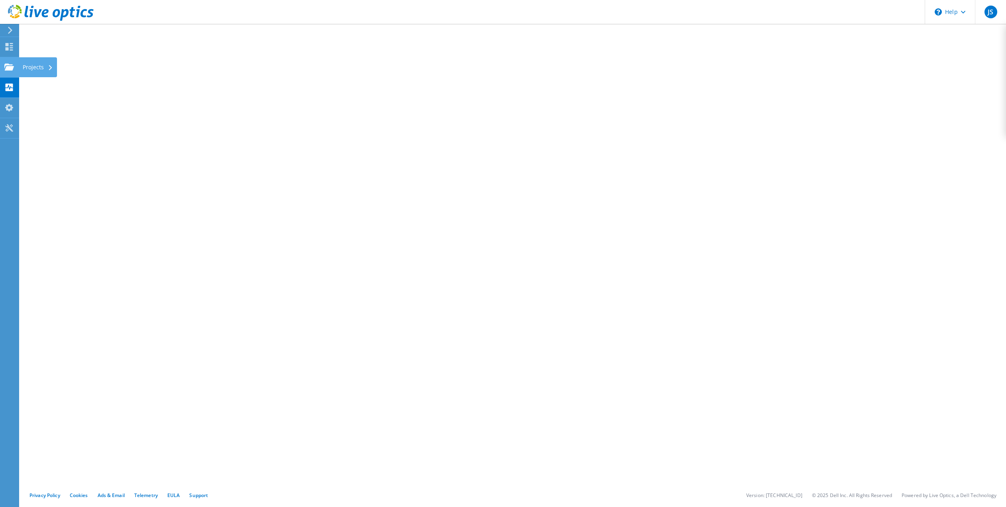
click at [9, 66] on icon at bounding box center [9, 67] width 10 height 8
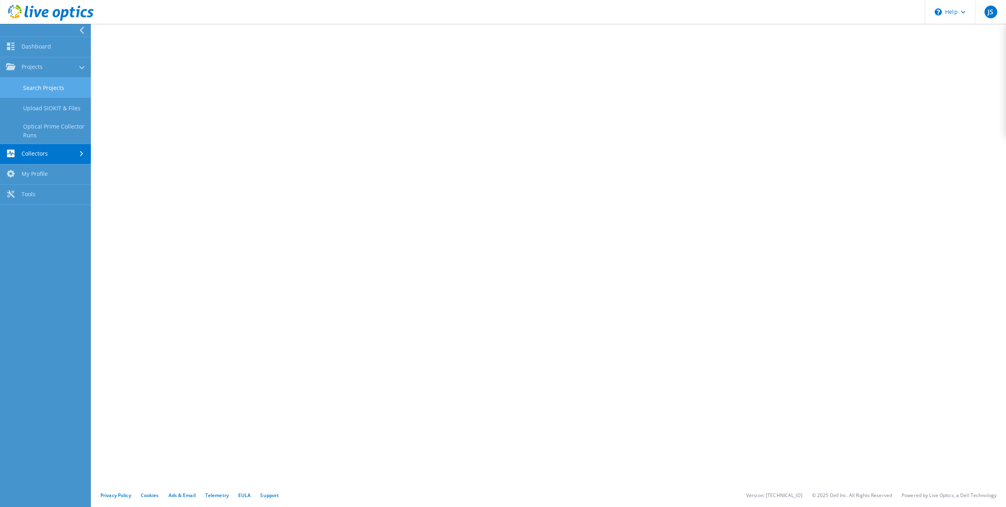
click at [51, 90] on link "Search Projects" at bounding box center [45, 88] width 91 height 20
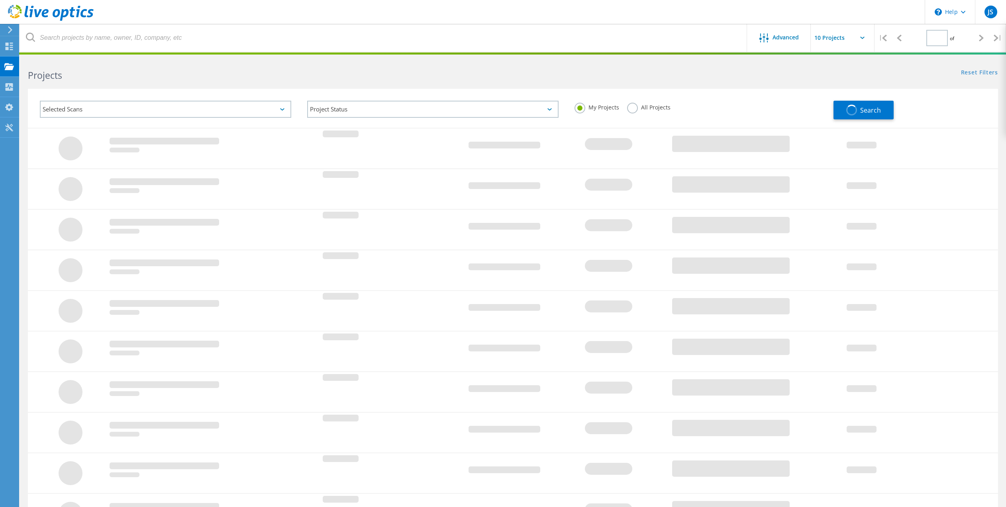
type input "1"
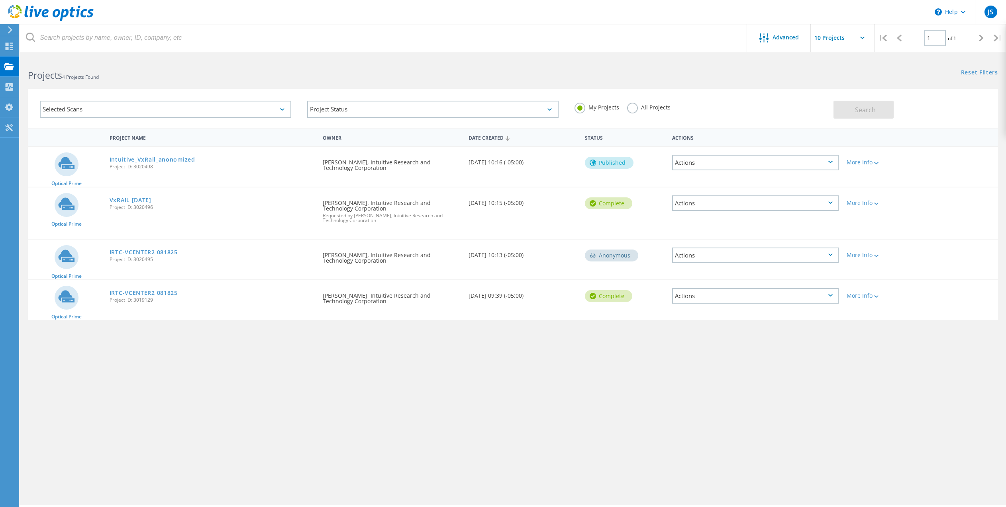
click at [832, 162] on div "Actions" at bounding box center [755, 163] width 166 height 16
click at [921, 155] on div "Optical Prime Intuitive_VxRail_anonomized Project ID: 3020498 Requested By [PER…" at bounding box center [513, 167] width 970 height 40
